Goal: Task Accomplishment & Management: Use online tool/utility

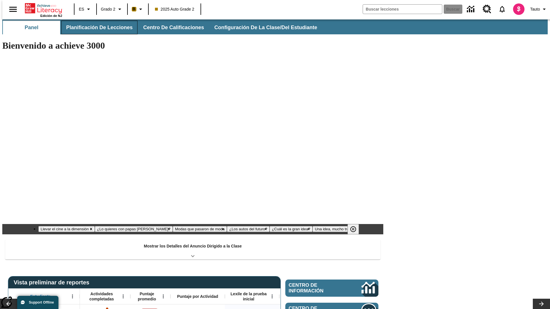
click at [96, 27] on button "Planificación de lecciones" at bounding box center [99, 28] width 76 height 14
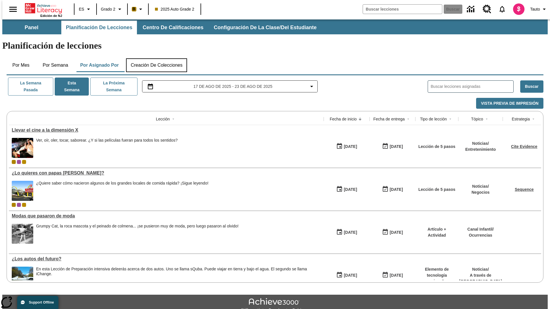
click at [156, 58] on button "Creación de colecciones" at bounding box center [156, 65] width 61 height 14
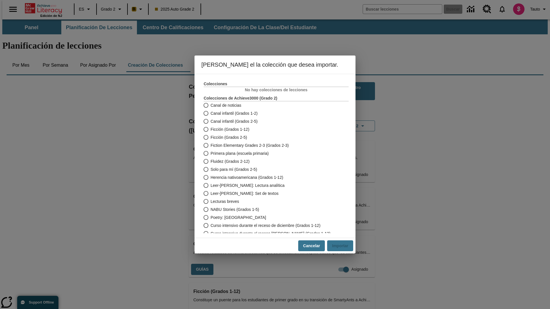
click at [272, 145] on span "Fiction Elementary Grades 2-3 (Grados 2-3)" at bounding box center [249, 146] width 78 height 6
click at [210, 145] on input "Fiction Elementary Grades 2-3 (Grados 2-3)" at bounding box center [205, 145] width 10 height 8
radio input "true"
click at [342, 246] on button "Importar" at bounding box center [340, 245] width 26 height 11
